Goal: Task Accomplishment & Management: Use online tool/utility

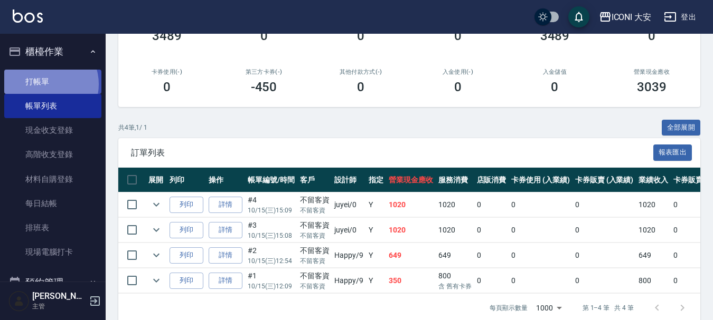
click at [47, 84] on link "打帳單" at bounding box center [52, 82] width 97 height 24
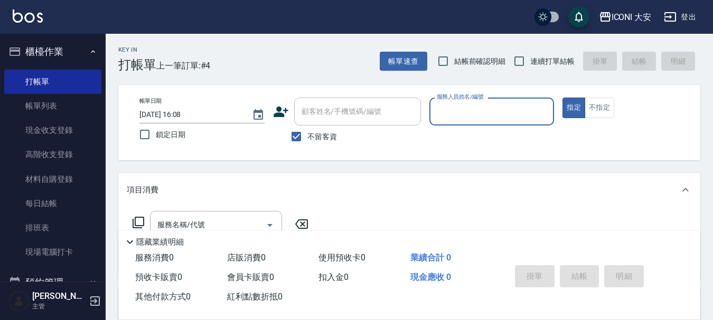
click at [497, 108] on input "服務人員姓名/編號" at bounding box center [492, 111] width 116 height 18
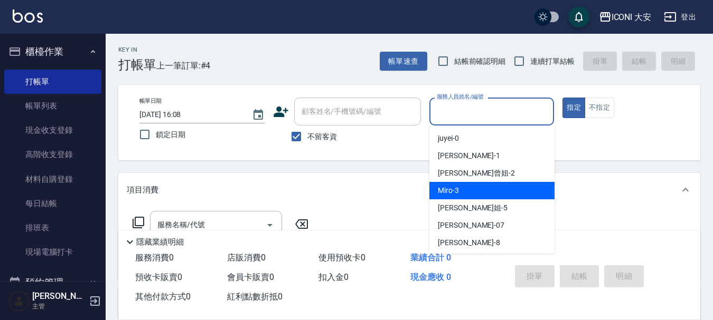
scroll to position [20, 0]
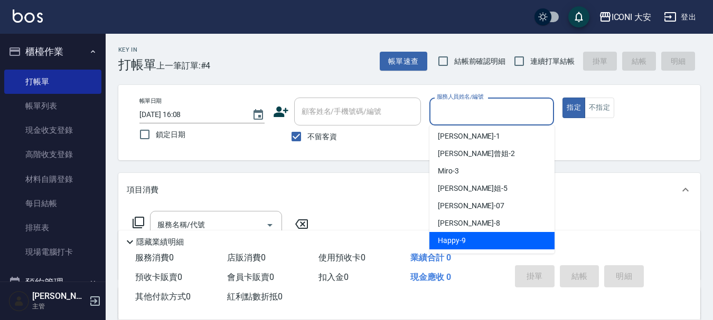
click at [476, 241] on div "Happy -9" at bounding box center [491, 240] width 125 height 17
type input "Happy-9"
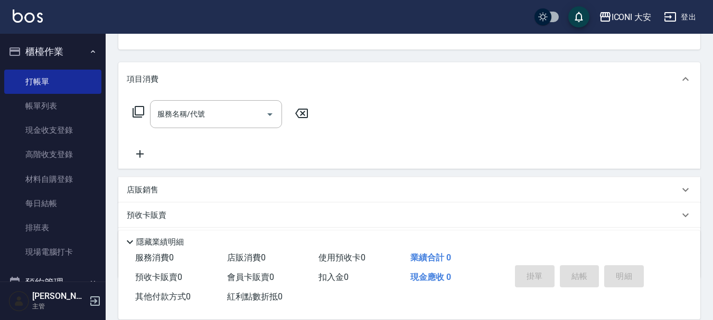
scroll to position [158, 0]
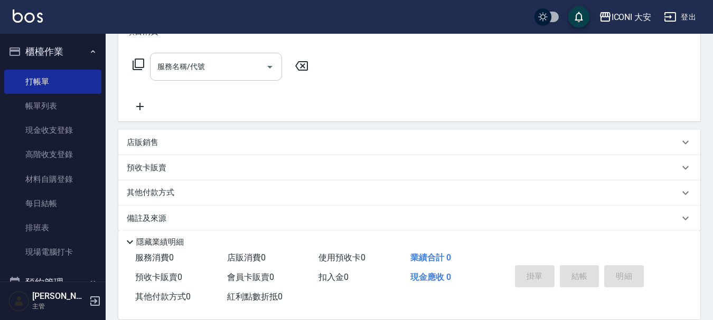
click at [189, 70] on div "服務名稱/代號 服務名稱/代號" at bounding box center [216, 67] width 132 height 28
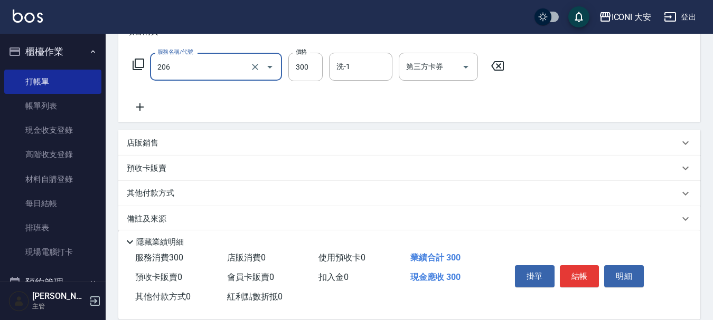
type input "洗髮(206)"
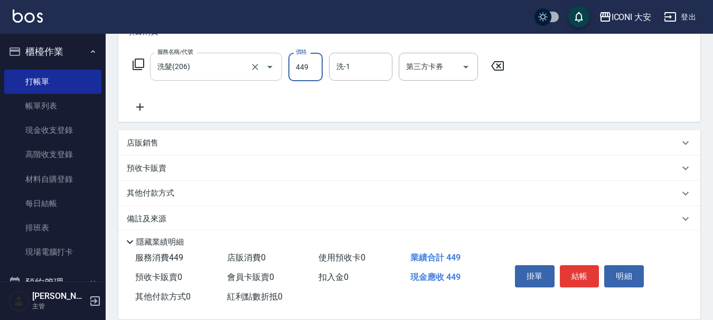
type input "449"
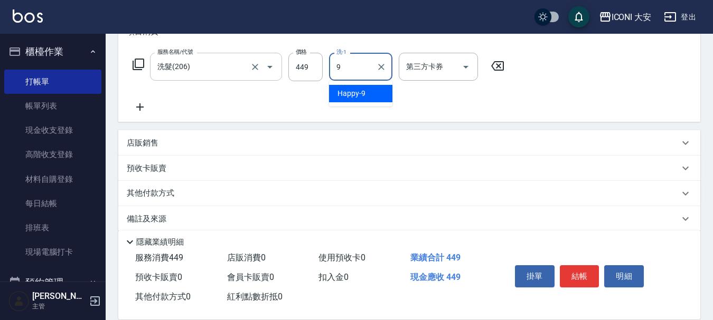
type input "Happy-9"
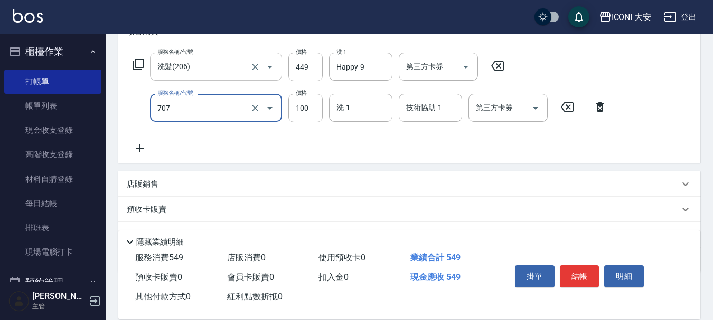
type input "瞬間護髮(707)"
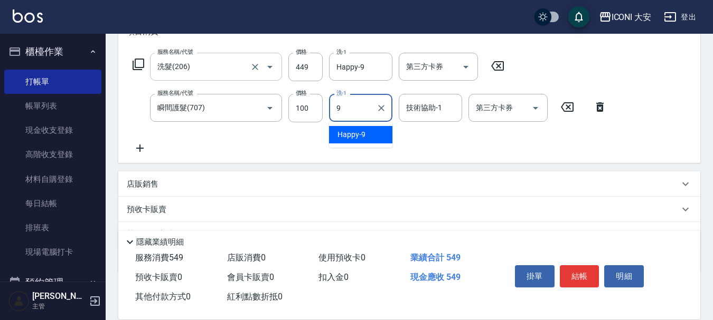
type input "Happy-9"
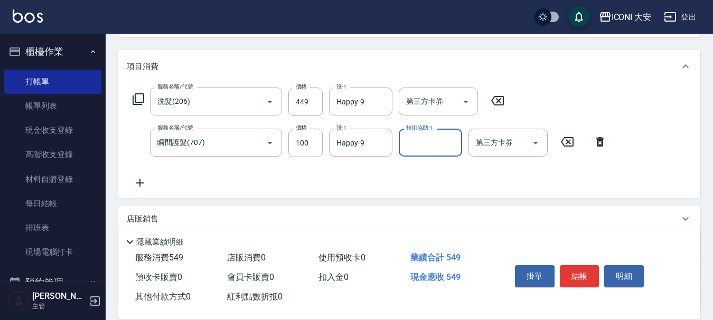
scroll to position [106, 0]
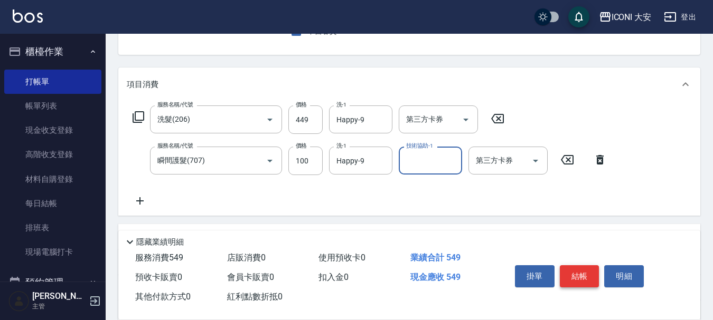
click at [571, 268] on button "結帳" at bounding box center [580, 277] width 40 height 22
